Goal: Find specific page/section: Find specific page/section

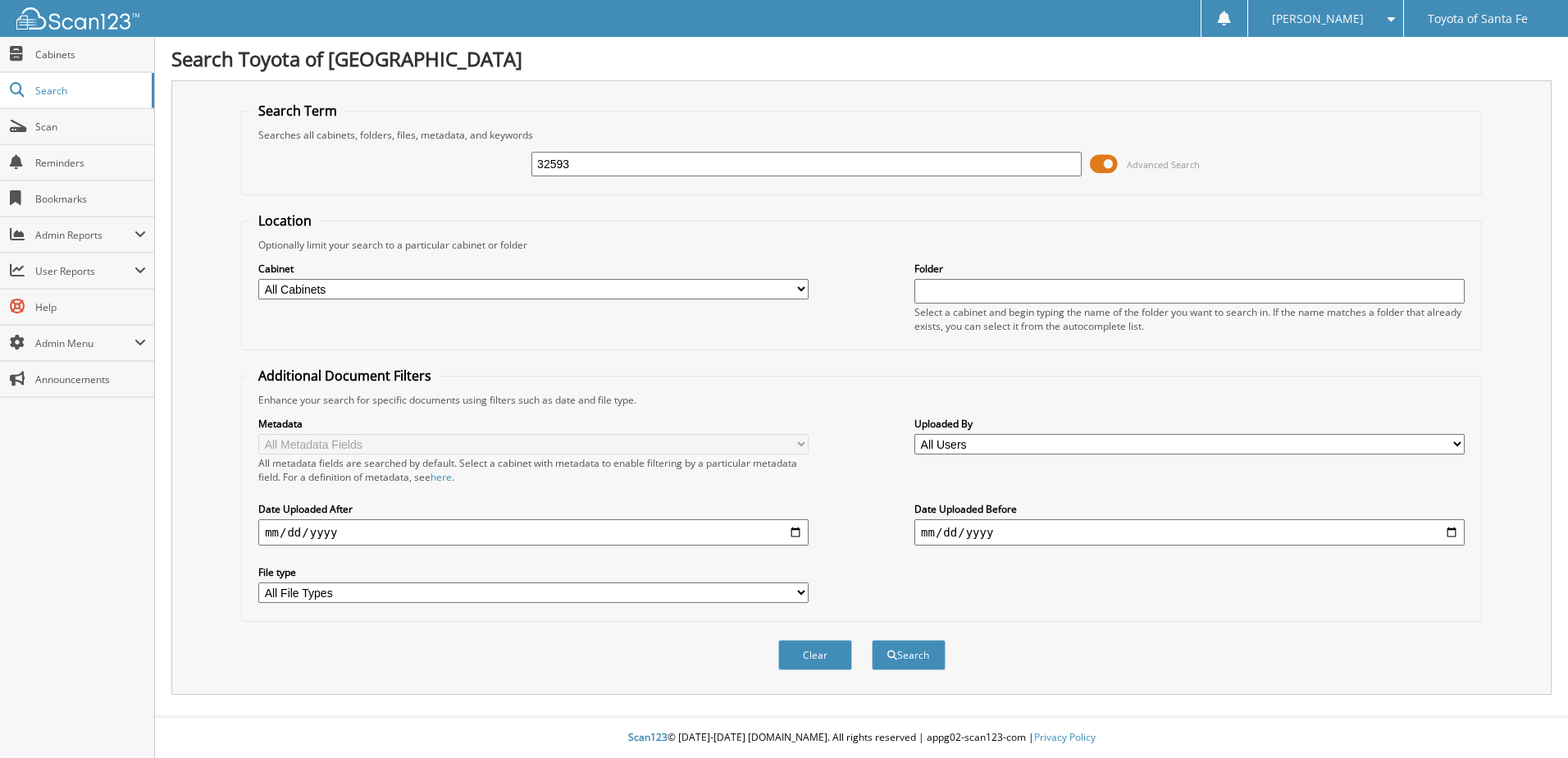
type input "32593"
click at [872, 640] on button "Search" at bounding box center [909, 655] width 74 height 30
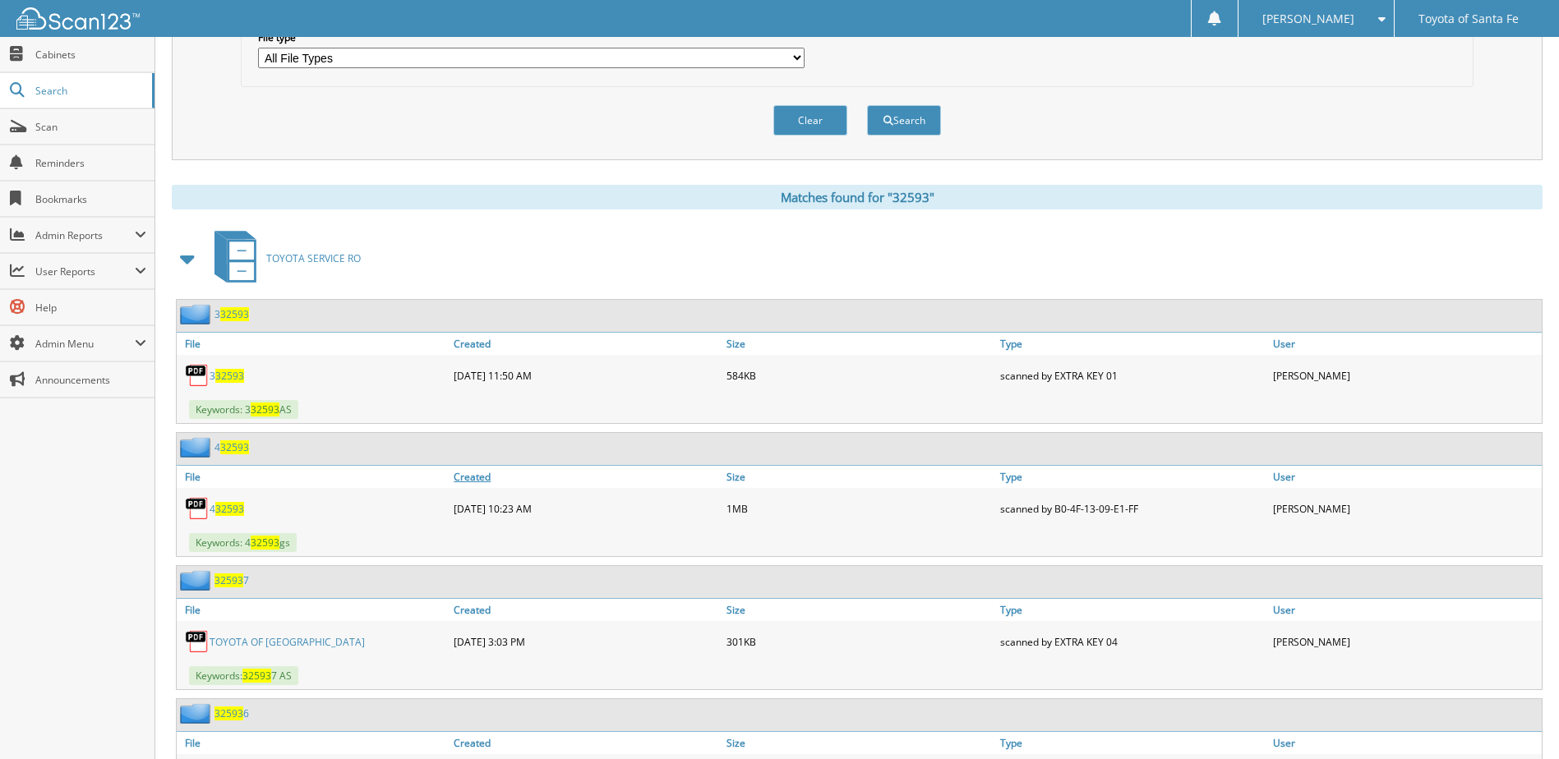
scroll to position [575, 0]
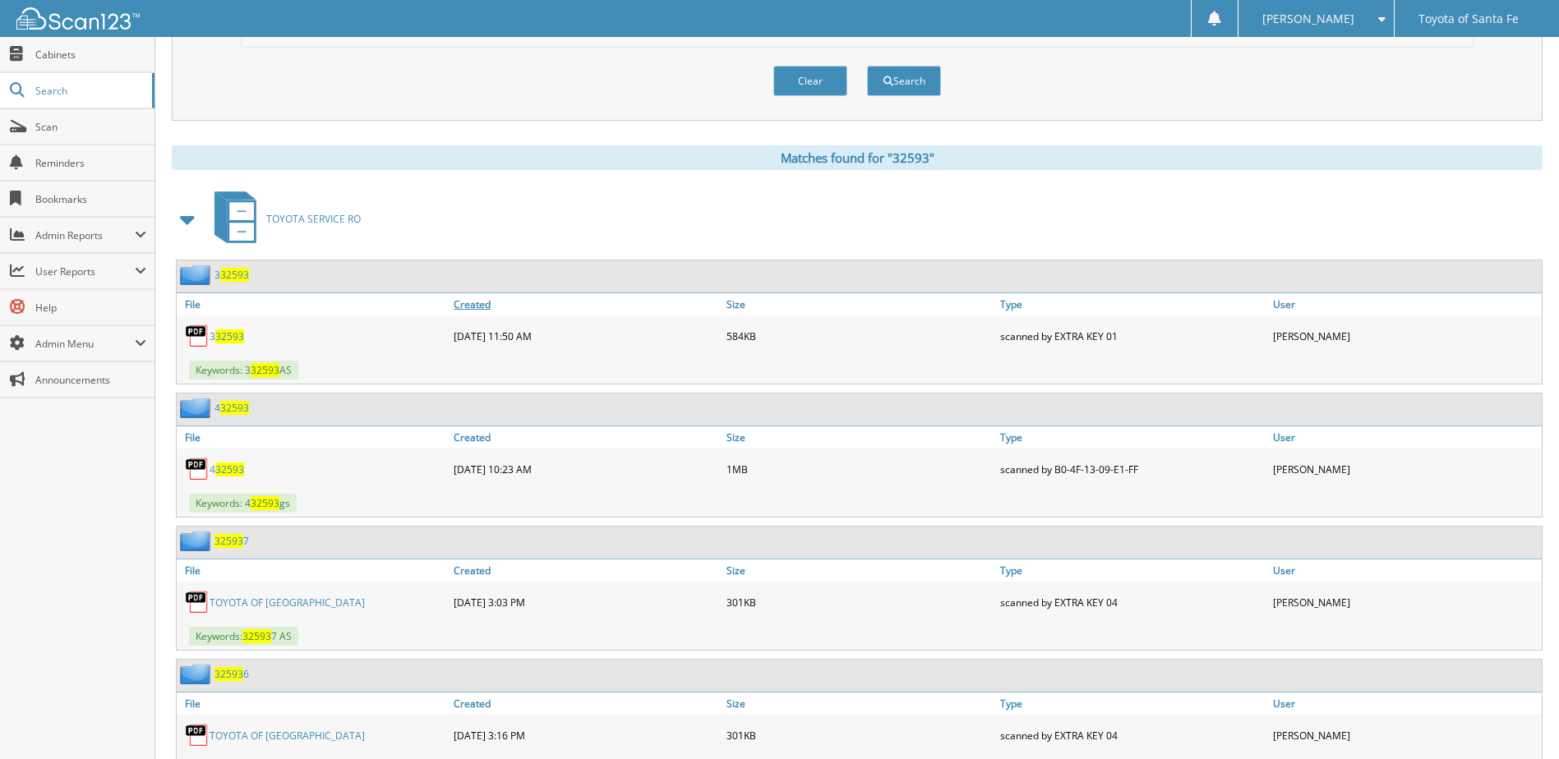
click at [482, 300] on link "Created" at bounding box center [586, 304] width 273 height 22
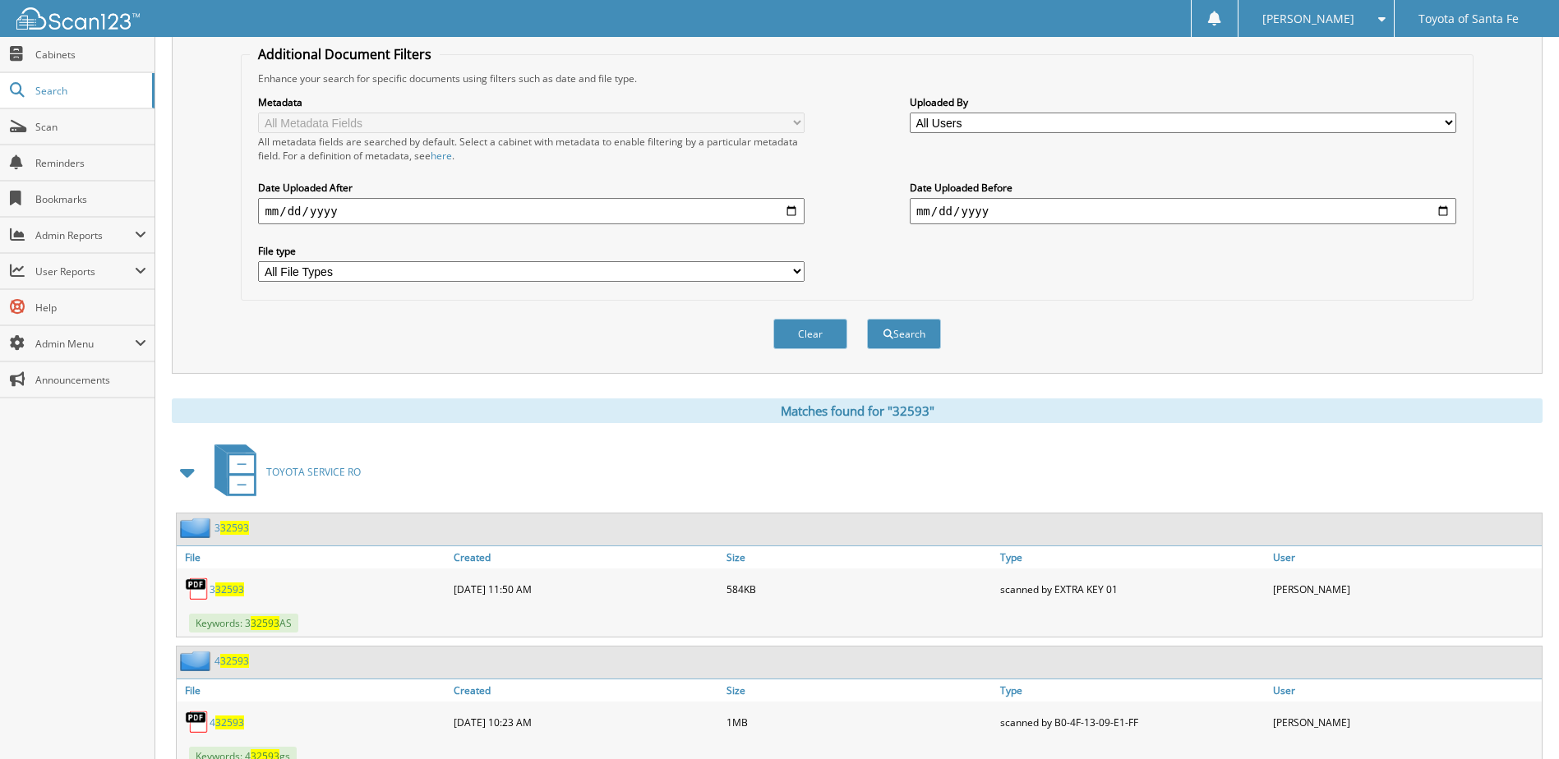
scroll to position [0, 0]
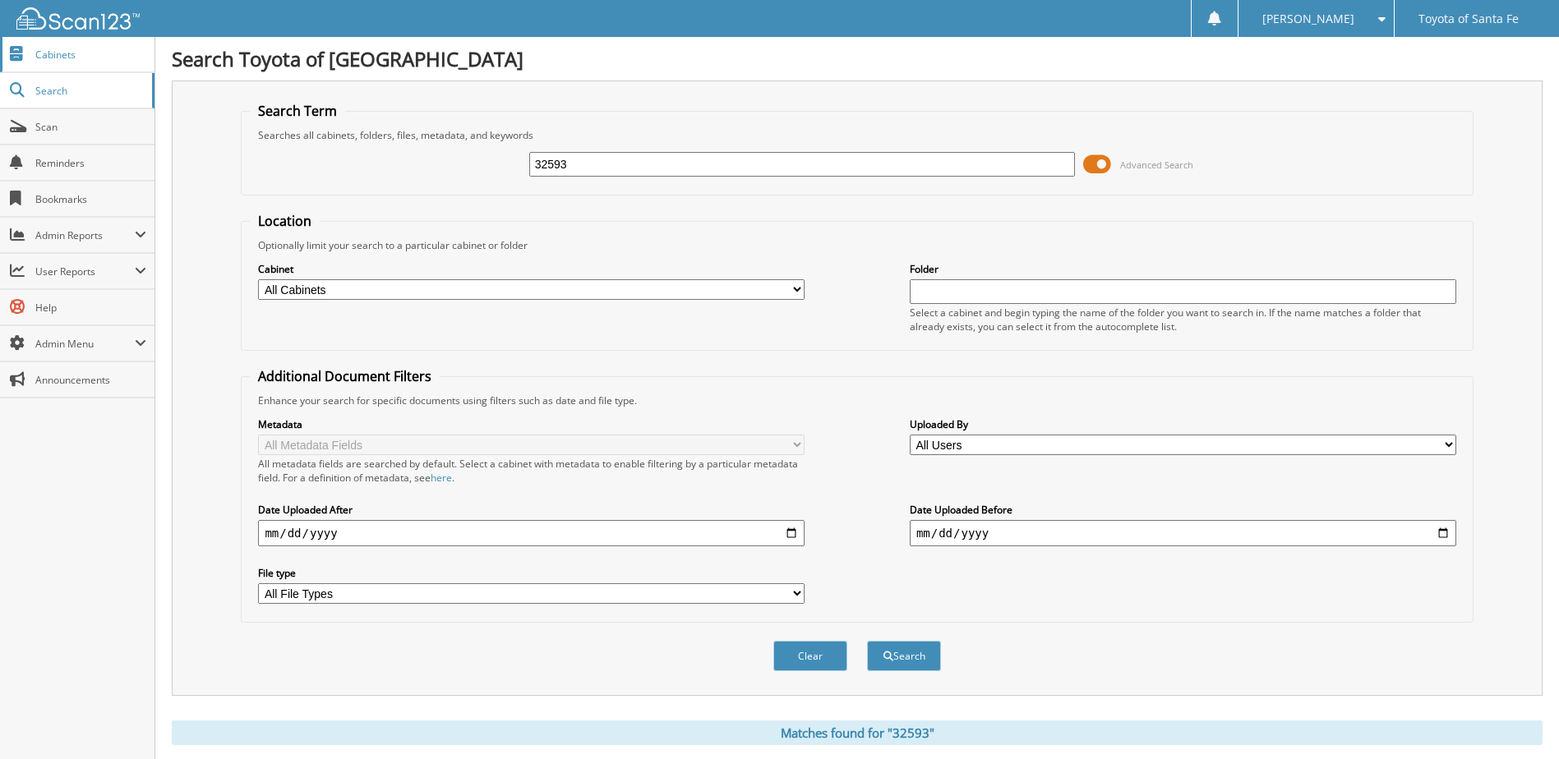
click at [54, 63] on link "Cabinets" at bounding box center [77, 54] width 154 height 35
